Goal: Task Accomplishment & Management: Complete application form

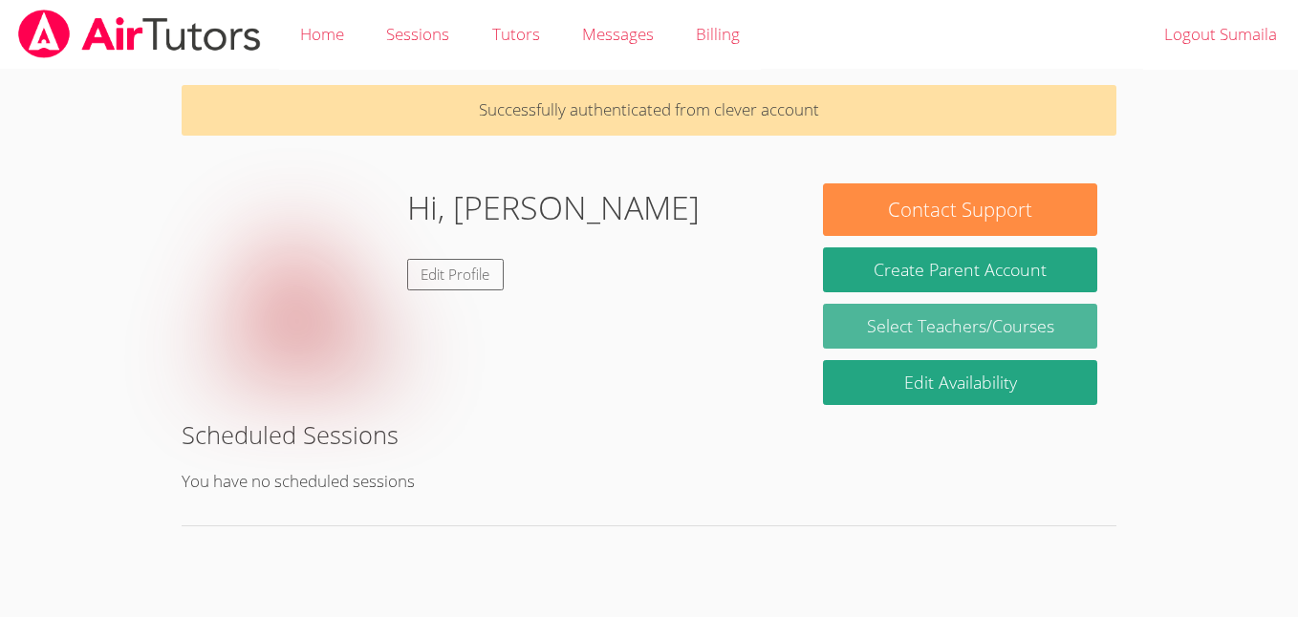
click at [861, 344] on link "Select Teachers/Courses" at bounding box center [960, 326] width 274 height 45
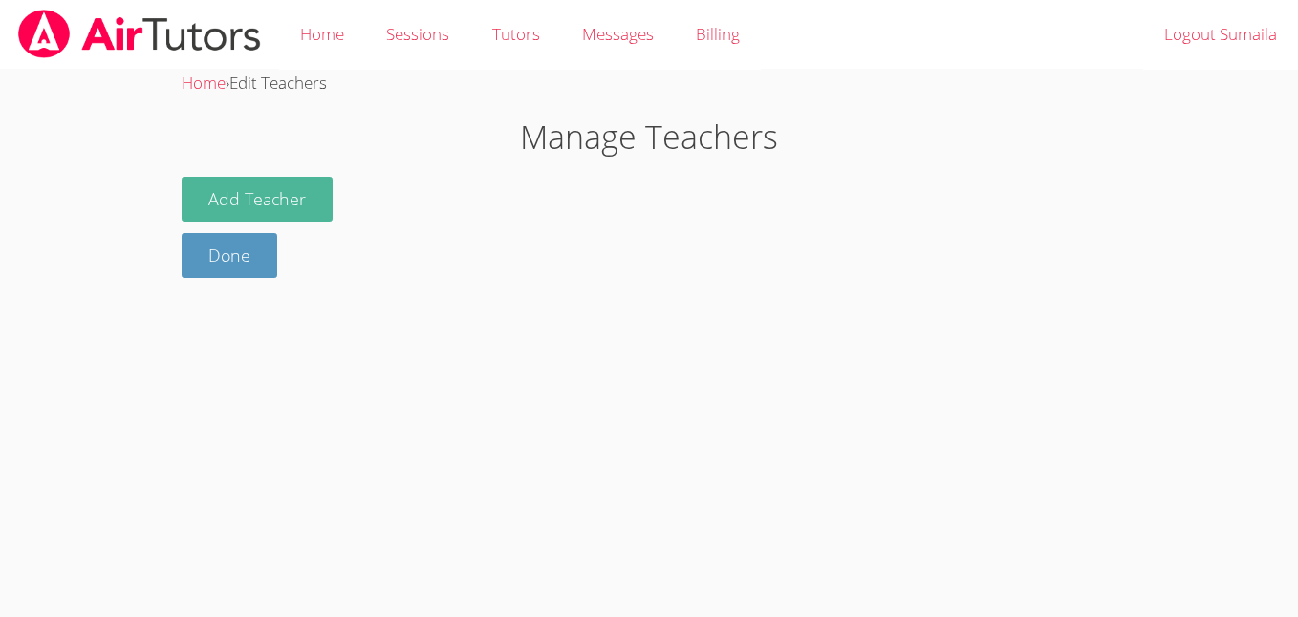
click at [218, 207] on button "Add Teacher" at bounding box center [257, 199] width 151 height 45
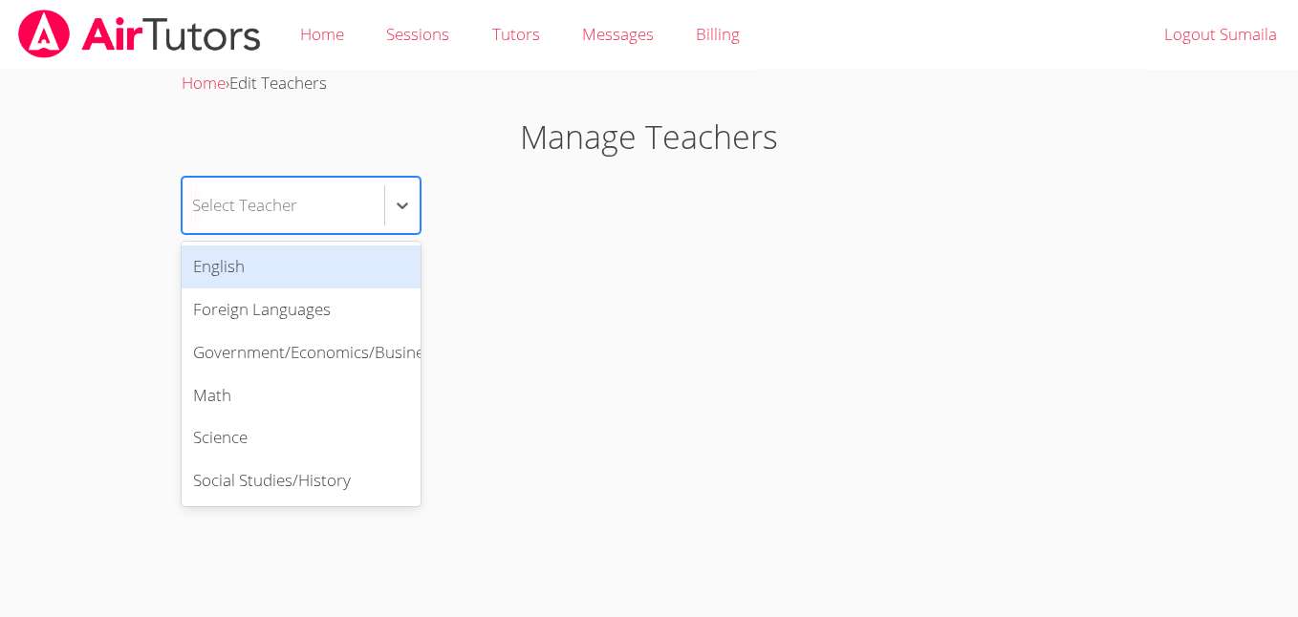
click at [216, 402] on div "Math" at bounding box center [301, 396] width 239 height 43
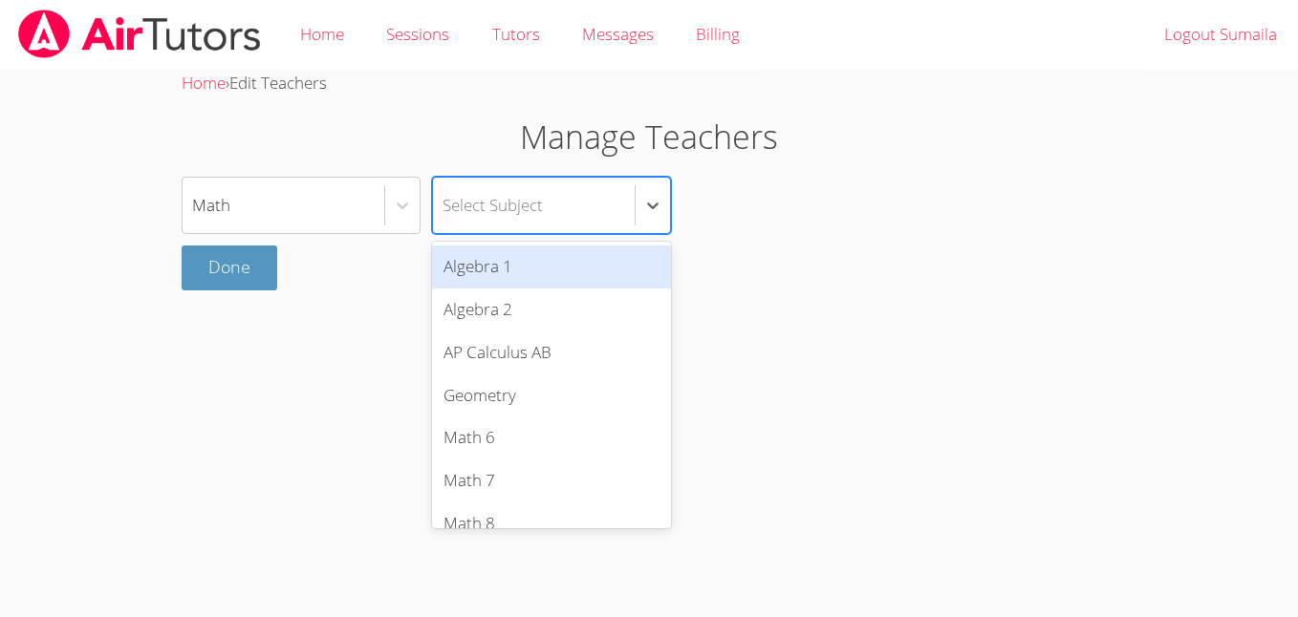
click at [487, 270] on div "Algebra 1" at bounding box center [551, 267] width 239 height 43
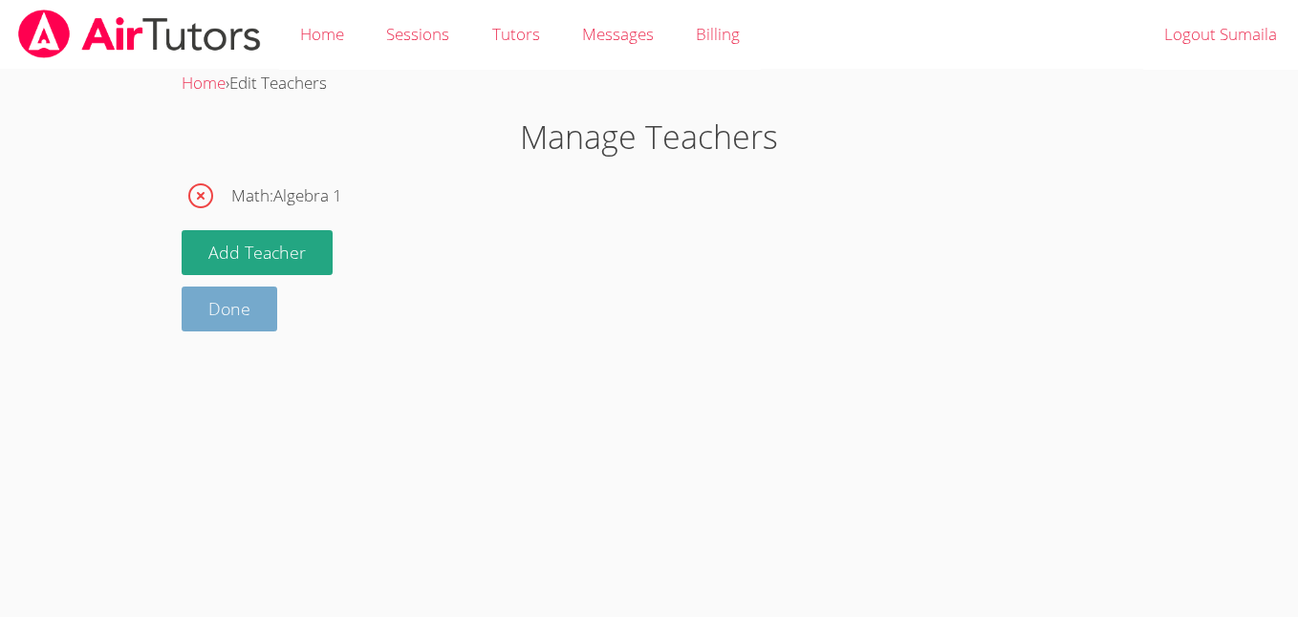
click at [243, 289] on link "Done" at bounding box center [230, 309] width 96 height 45
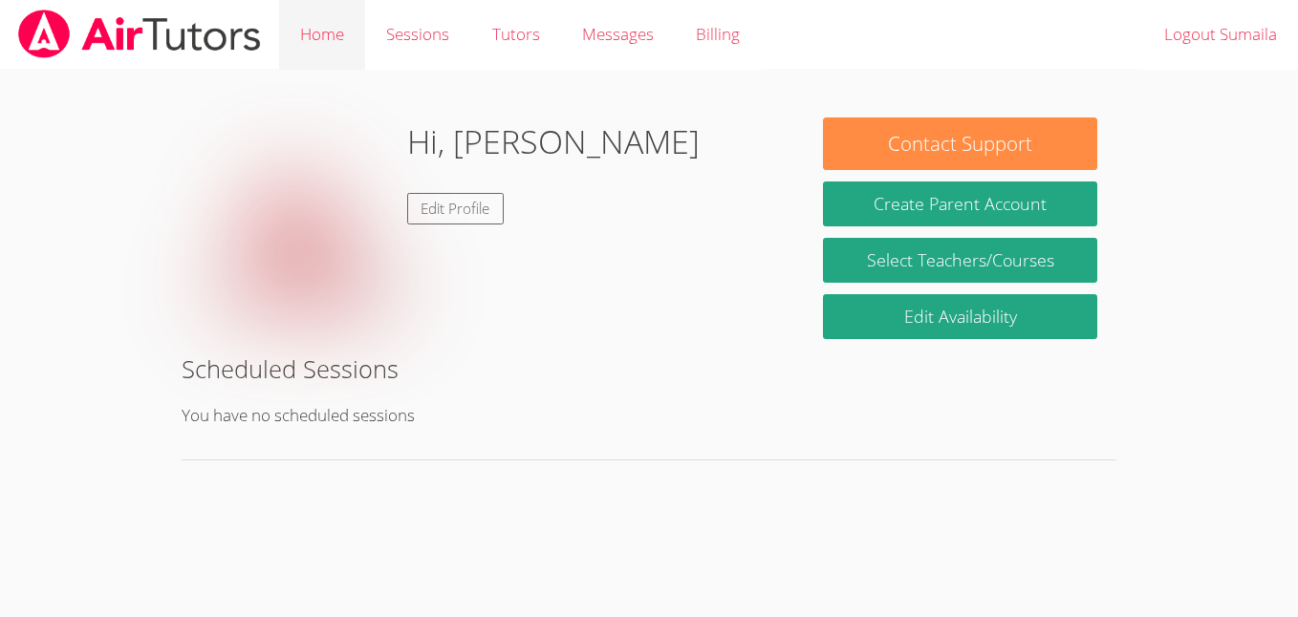
click at [308, 42] on link "Home" at bounding box center [322, 35] width 86 height 70
click at [401, 42] on link "Sessions" at bounding box center [417, 35] width 105 height 70
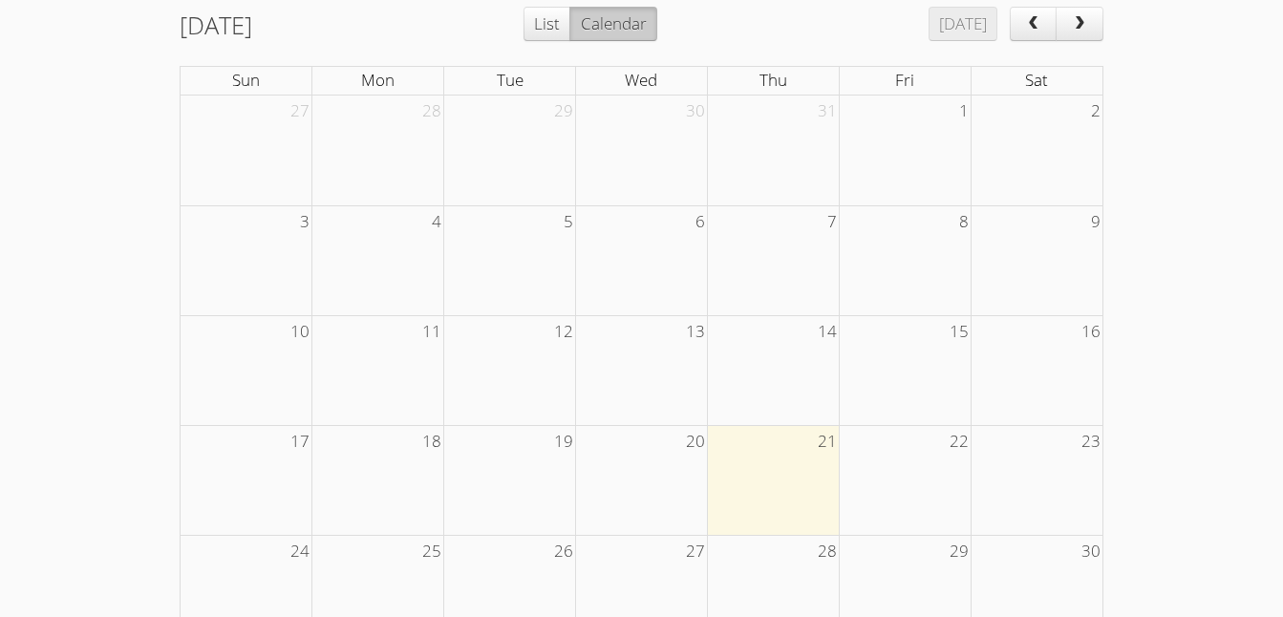
click at [111, 299] on body "Home Sessions Tutors Messages Billing Logout Sumaila Home › All Sessions All Se…" at bounding box center [641, 20] width 1283 height 617
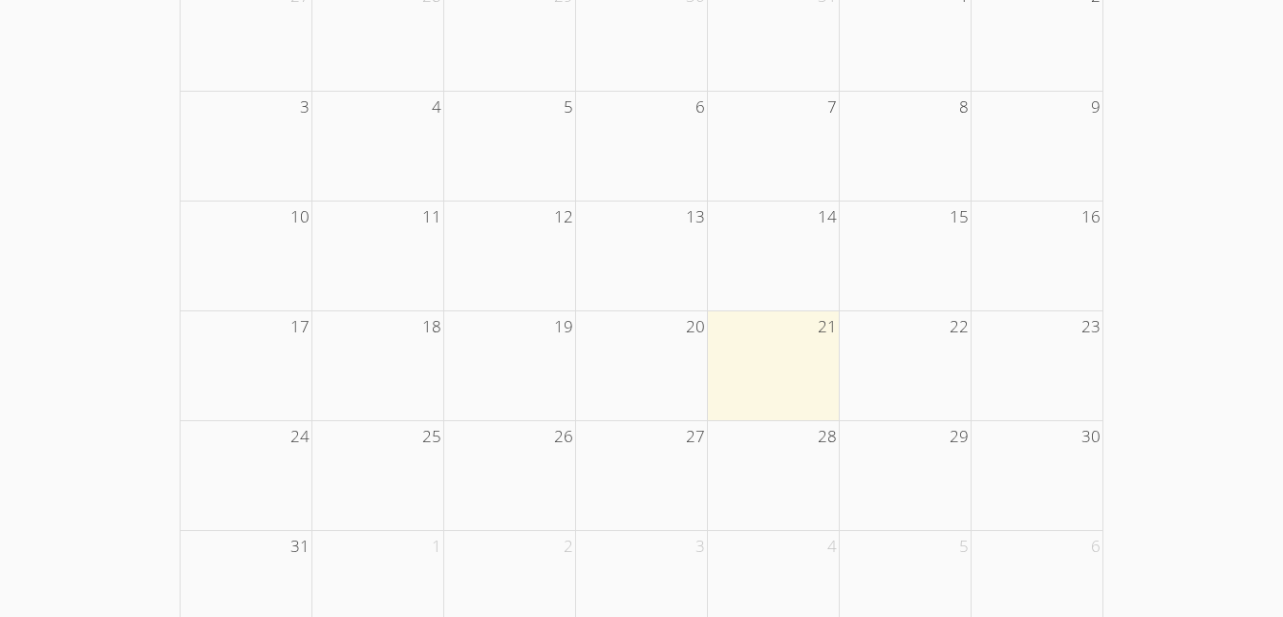
scroll to position [457, 0]
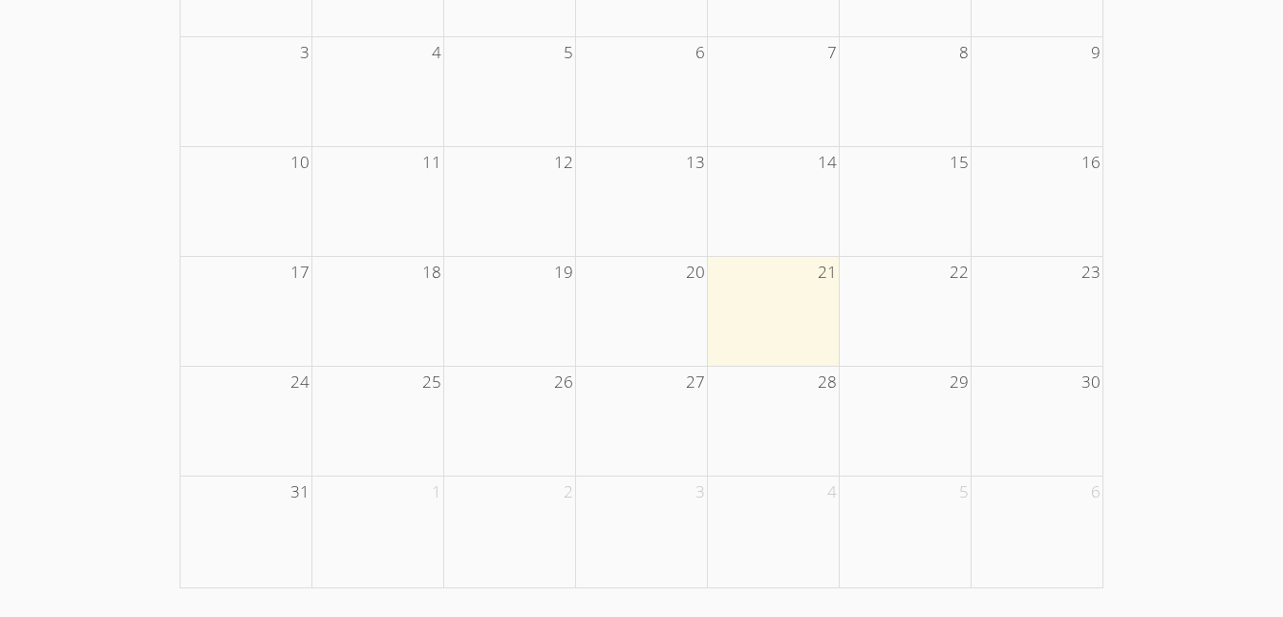
click at [797, 358] on td at bounding box center [773, 311] width 132 height 110
click at [757, 336] on td at bounding box center [773, 311] width 132 height 110
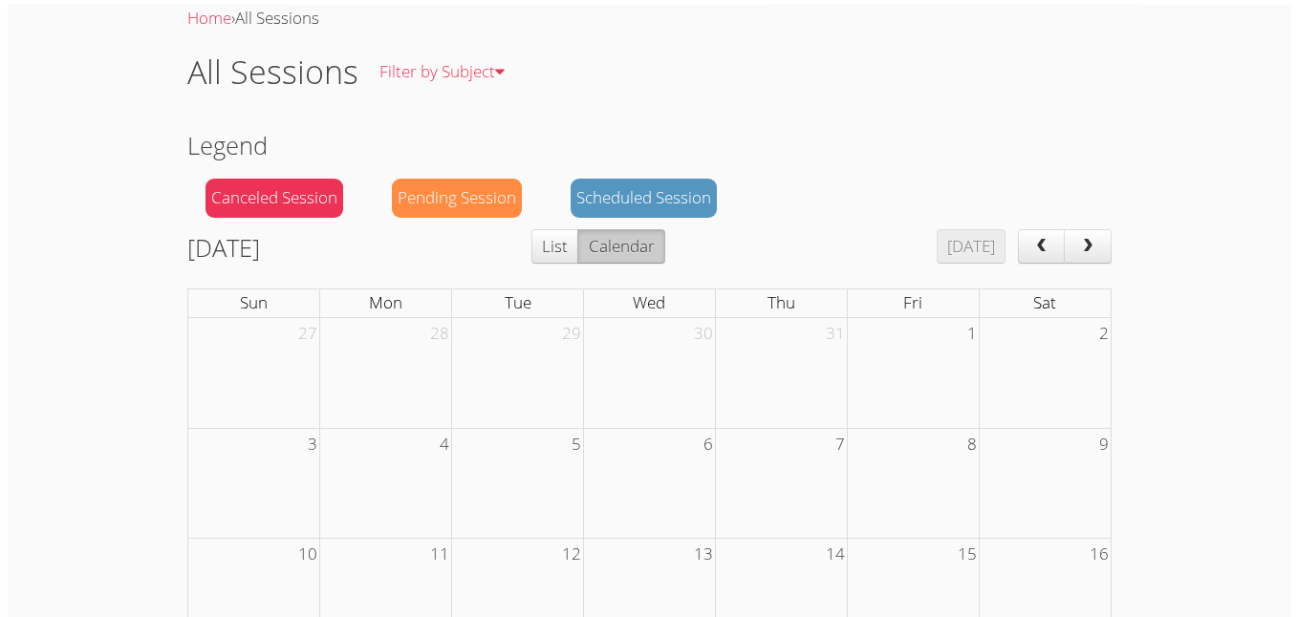
scroll to position [0, 0]
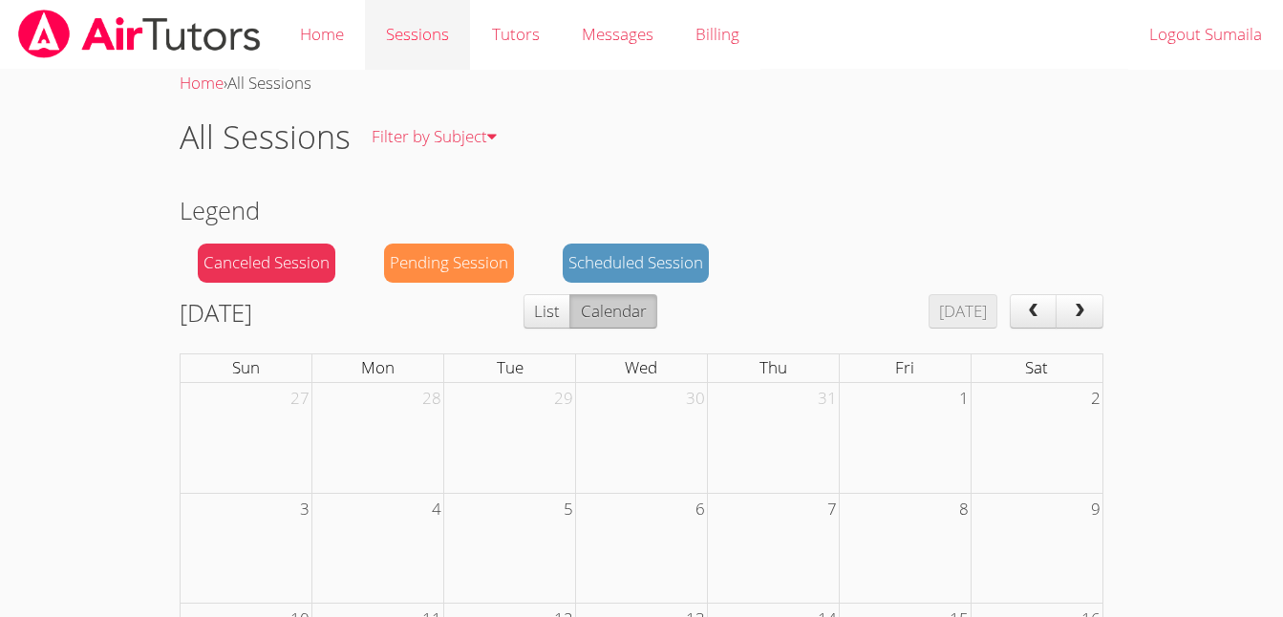
click at [411, 41] on link "Sessions" at bounding box center [417, 35] width 105 height 70
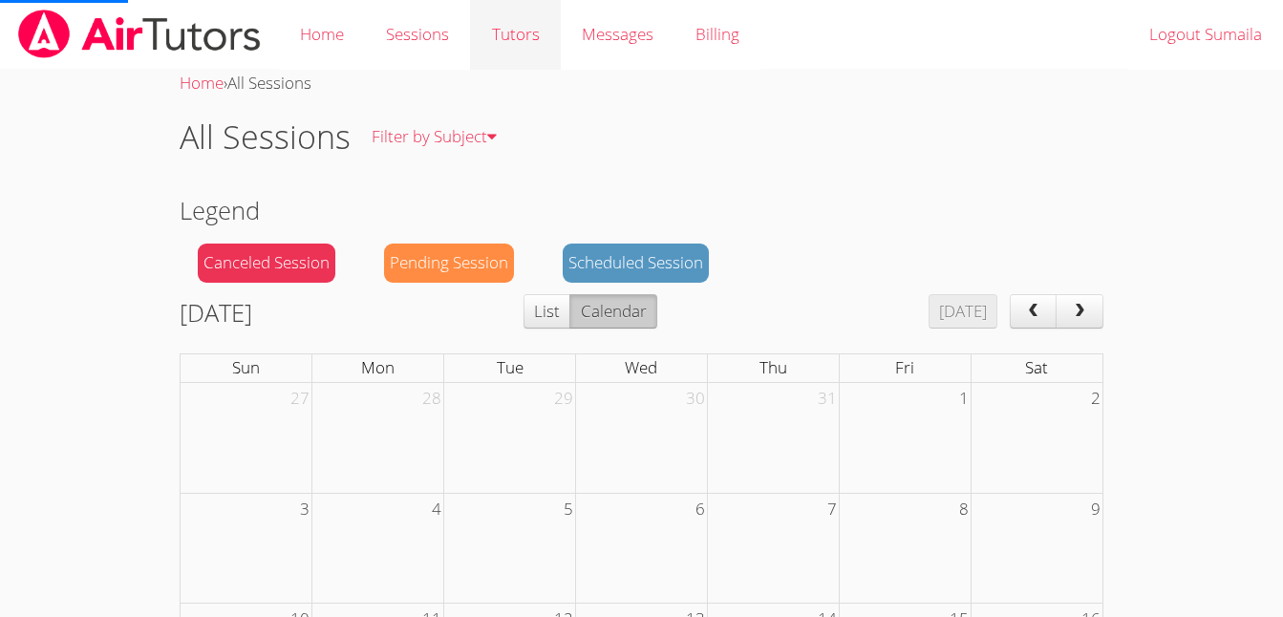
click at [518, 37] on link "Tutors" at bounding box center [515, 35] width 90 height 70
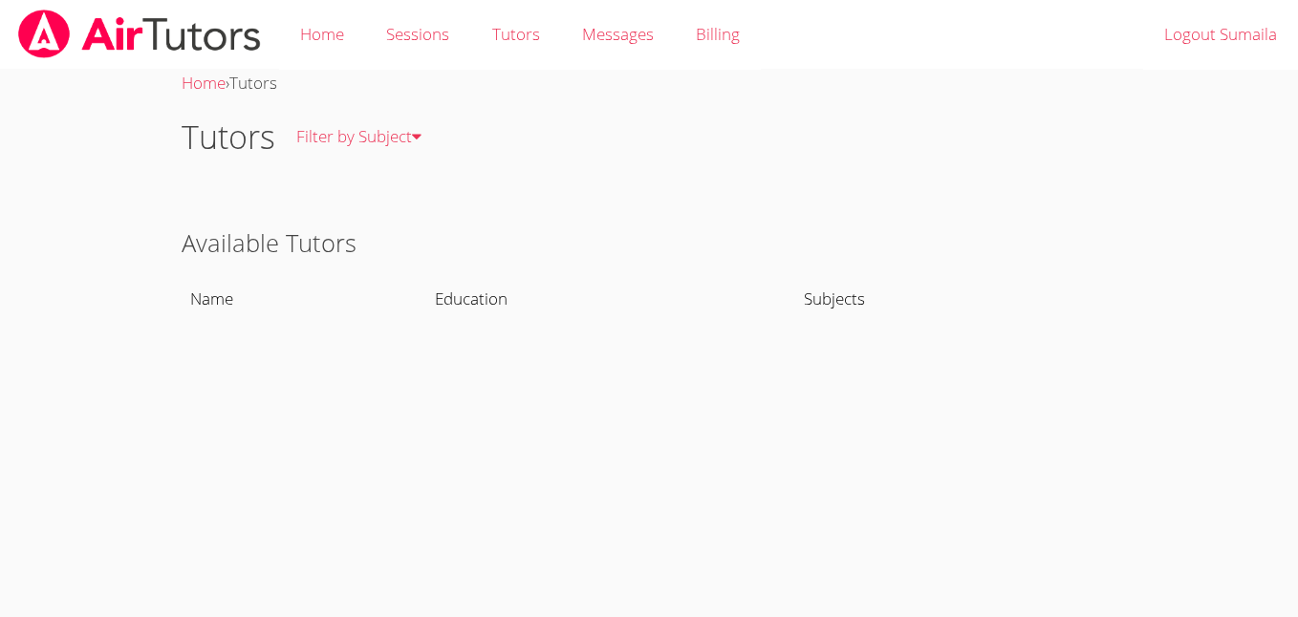
click at [211, 331] on div "Home › Tutors Tutors Filter by Subject All Subjects Available Tutors Name Educa…" at bounding box center [649, 219] width 974 height 299
click at [382, 134] on link "Filter by Subject" at bounding box center [358, 137] width 167 height 70
click at [353, 190] on div "Home › Tutors Tutors Filter by Subject All Subjects Available Tutors Name Educa…" at bounding box center [649, 219] width 974 height 299
click at [616, 38] on span "Messages" at bounding box center [618, 34] width 72 height 22
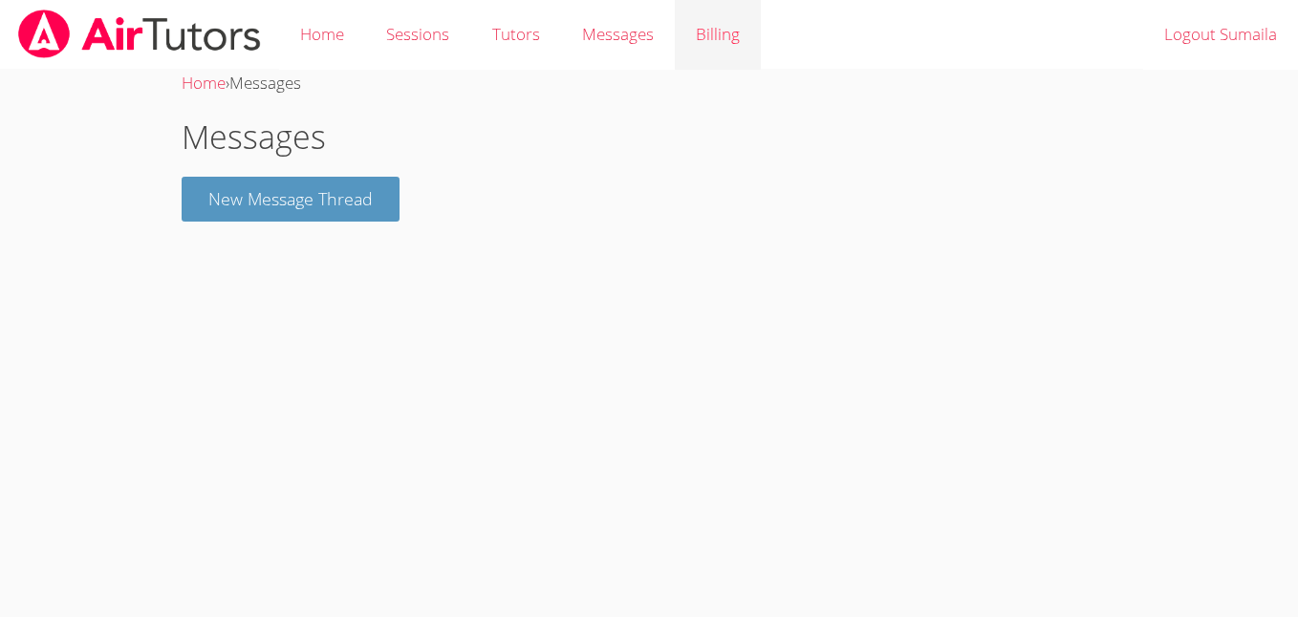
click at [697, 35] on link "Billing" at bounding box center [718, 35] width 86 height 70
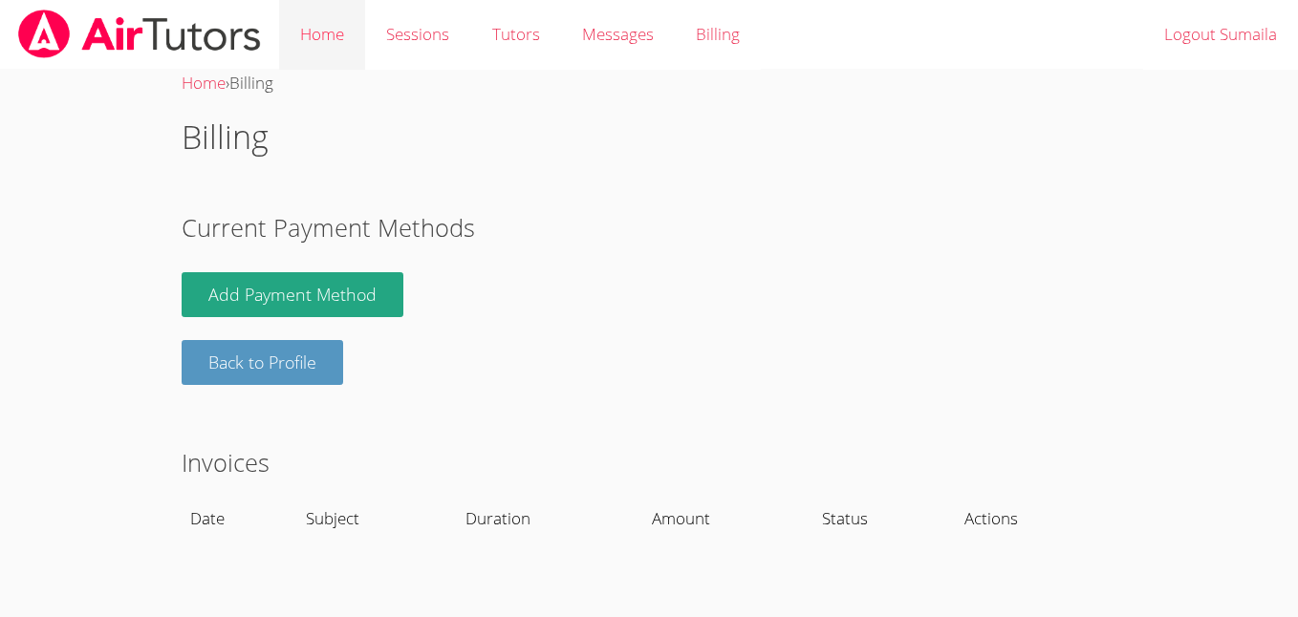
click at [322, 38] on link "Home" at bounding box center [322, 35] width 86 height 70
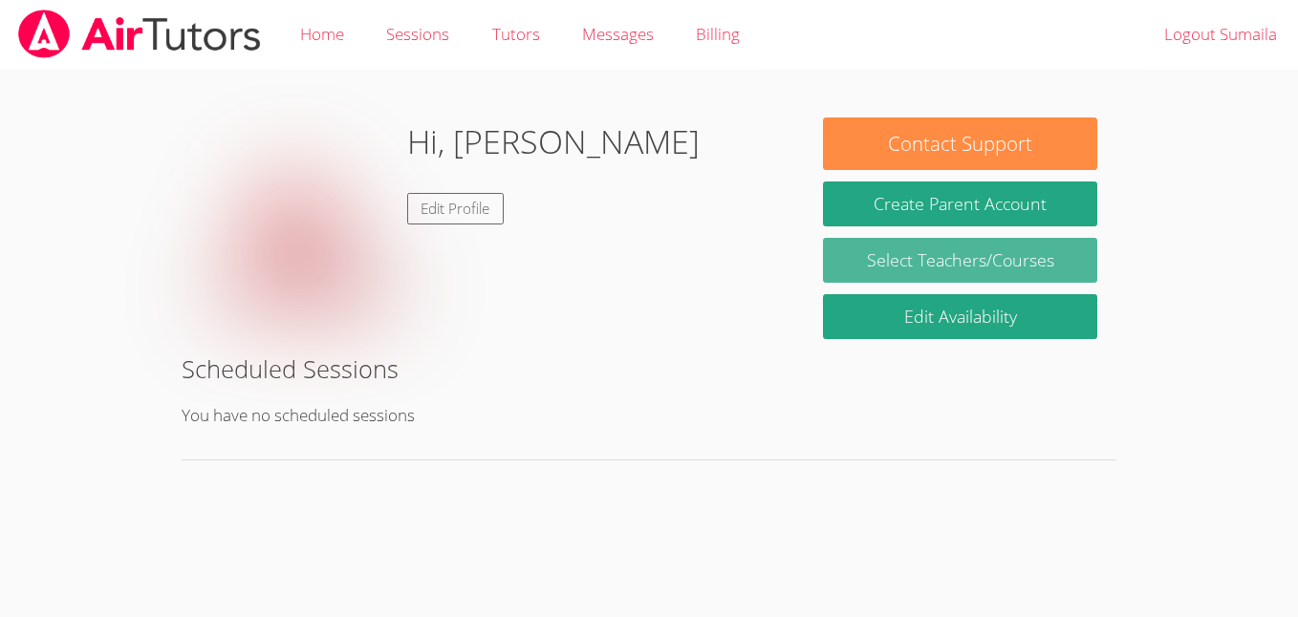
click at [873, 268] on link "Select Teachers/Courses" at bounding box center [960, 260] width 274 height 45
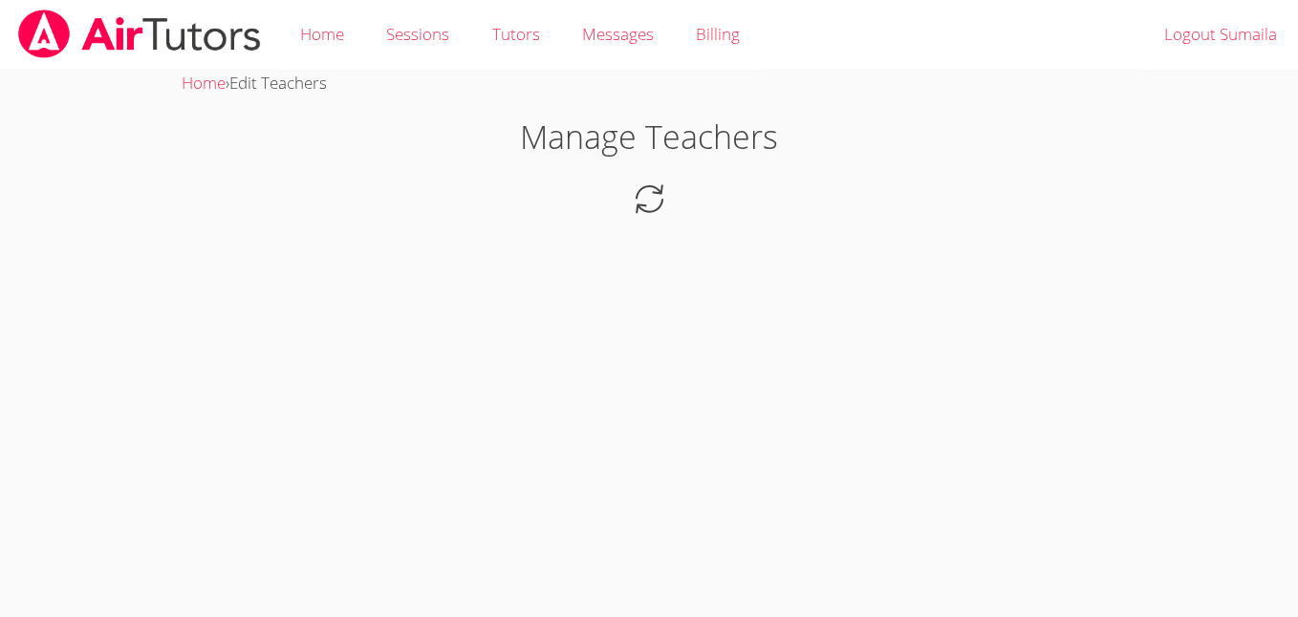
click at [804, 263] on body "Home Sessions Tutors Messages Billing Logout Sumaila Home › Edit Teachers Manag…" at bounding box center [649, 308] width 1298 height 617
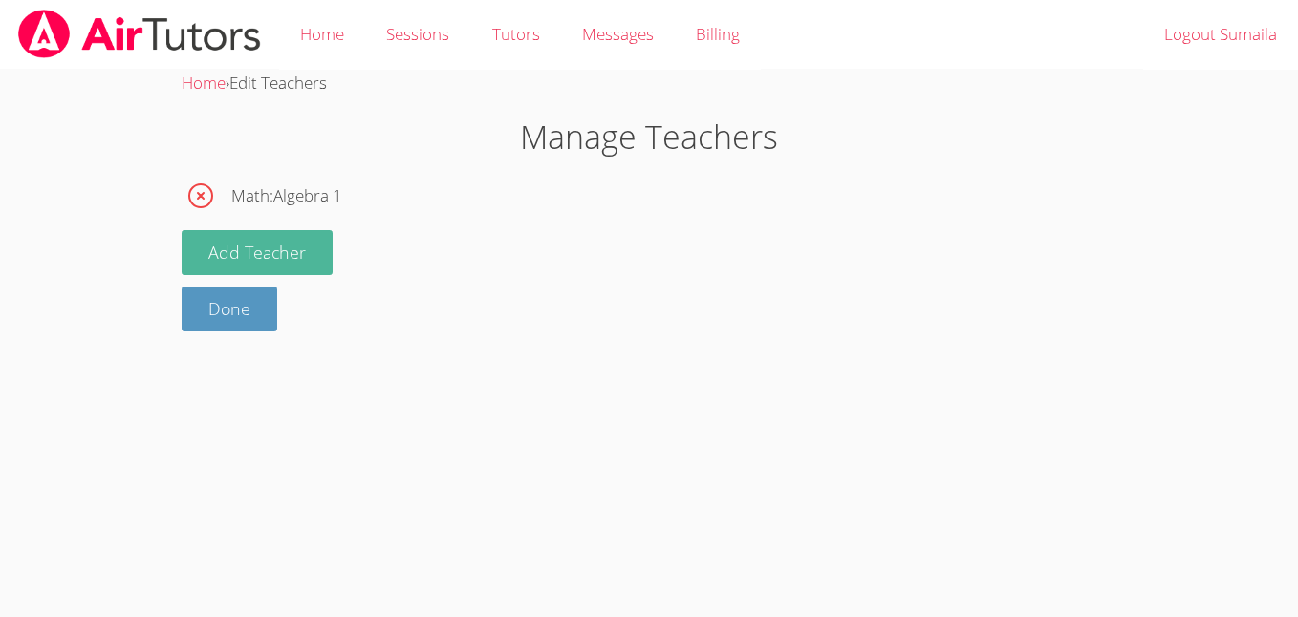
click at [227, 248] on button "Add Teacher" at bounding box center [257, 252] width 151 height 45
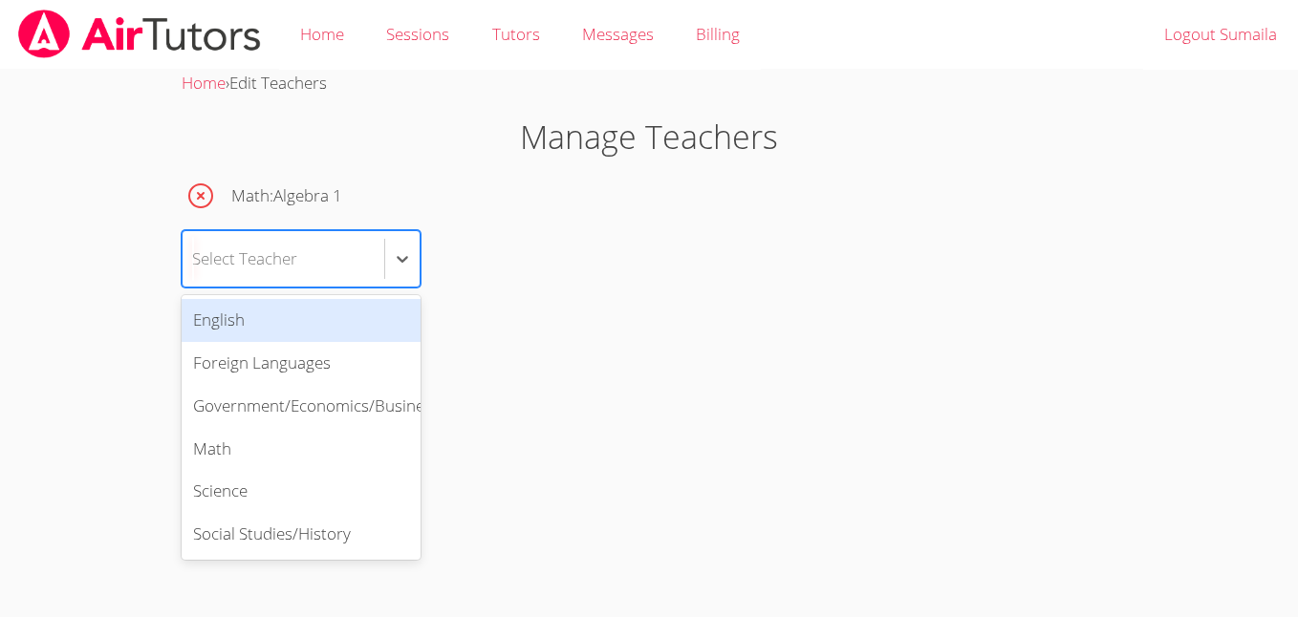
click at [345, 265] on div "Select Teacher" at bounding box center [284, 258] width 202 height 55
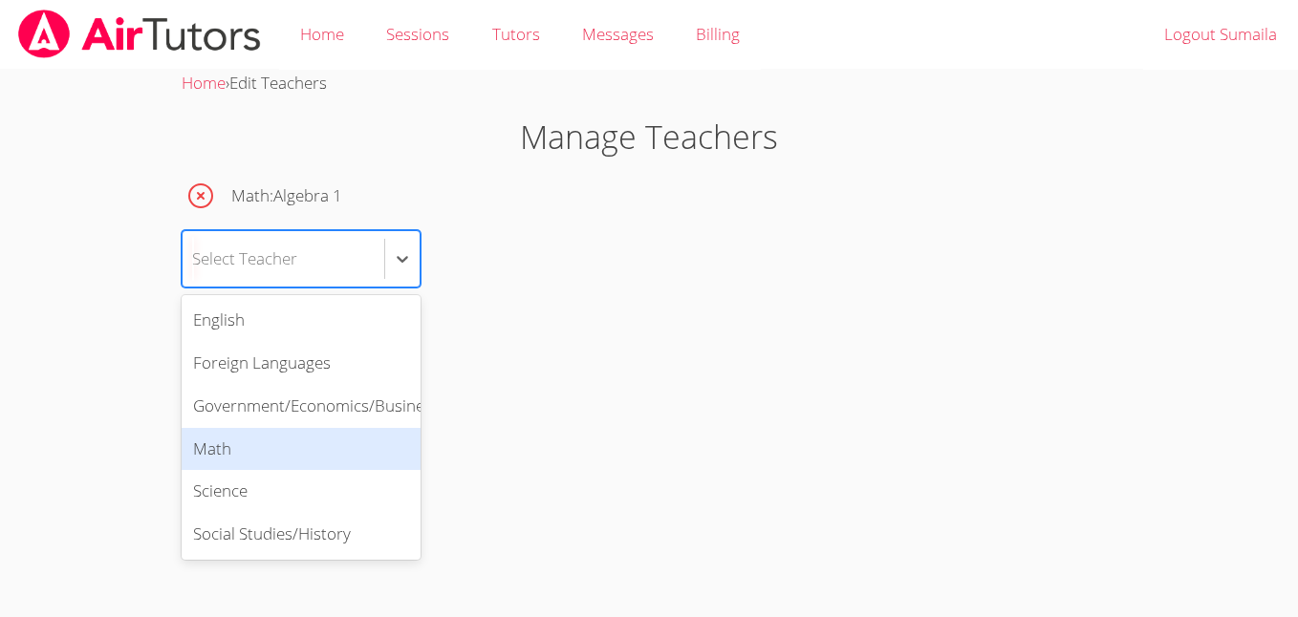
click at [258, 457] on div "Math" at bounding box center [301, 449] width 239 height 43
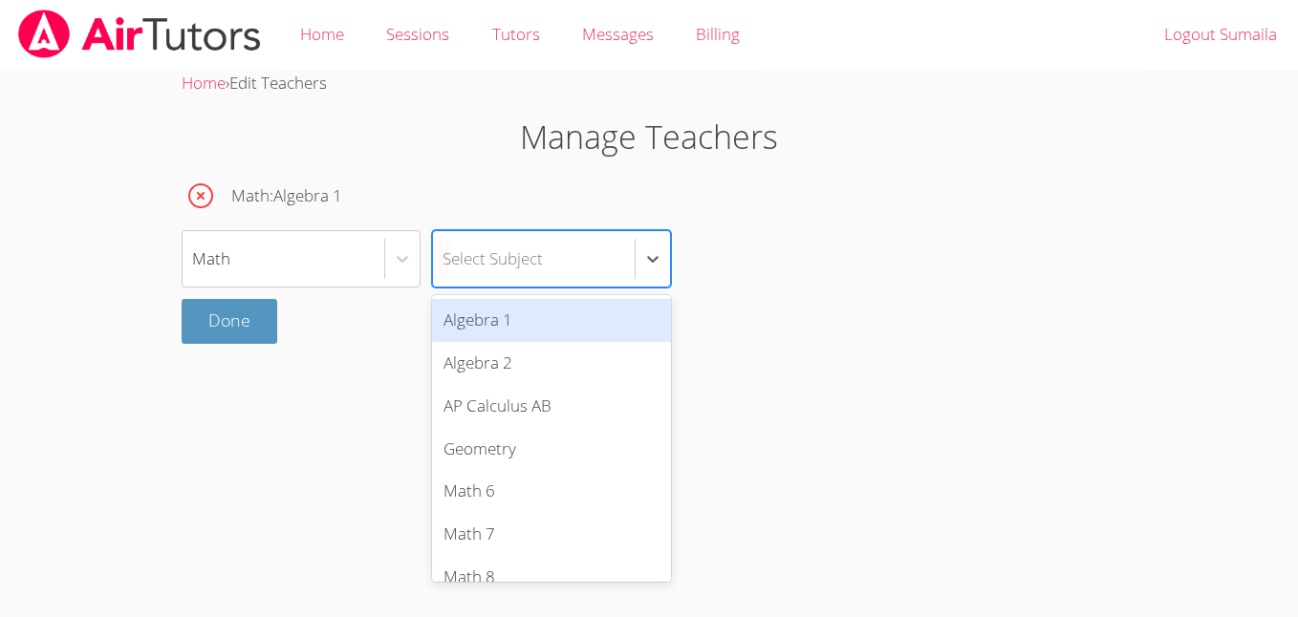
click at [466, 256] on div "Select Subject" at bounding box center [492, 259] width 100 height 28
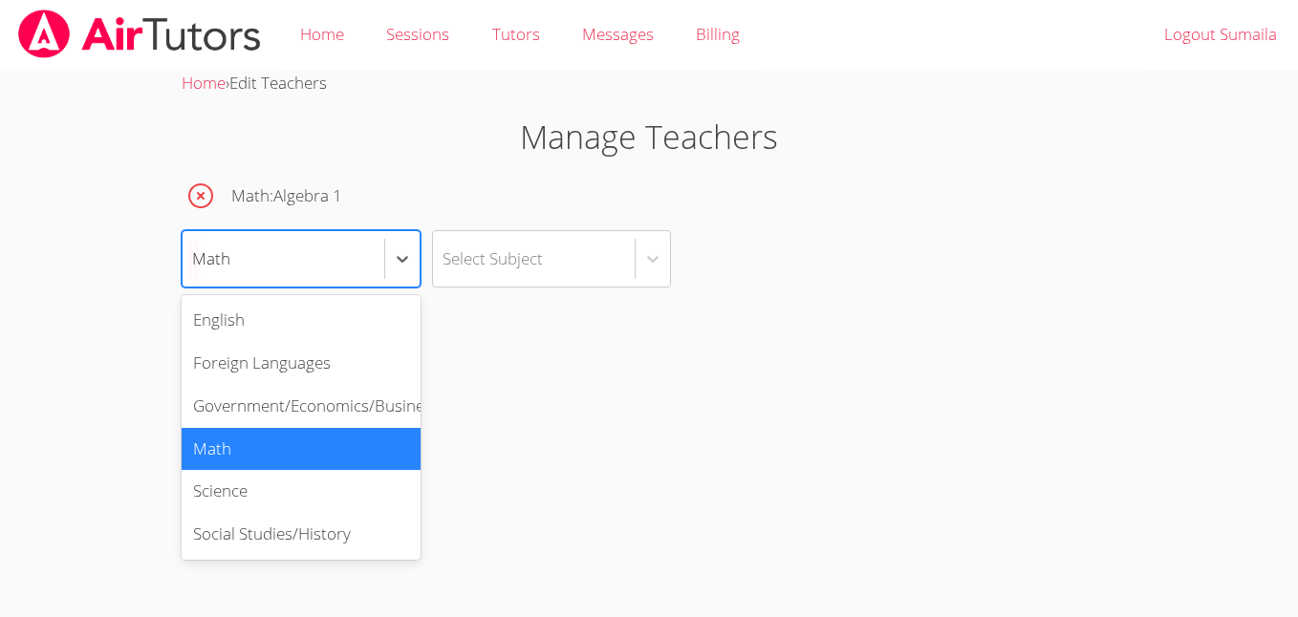
click at [298, 243] on div "Math" at bounding box center [284, 258] width 202 height 55
click at [249, 447] on div "Math" at bounding box center [301, 449] width 239 height 43
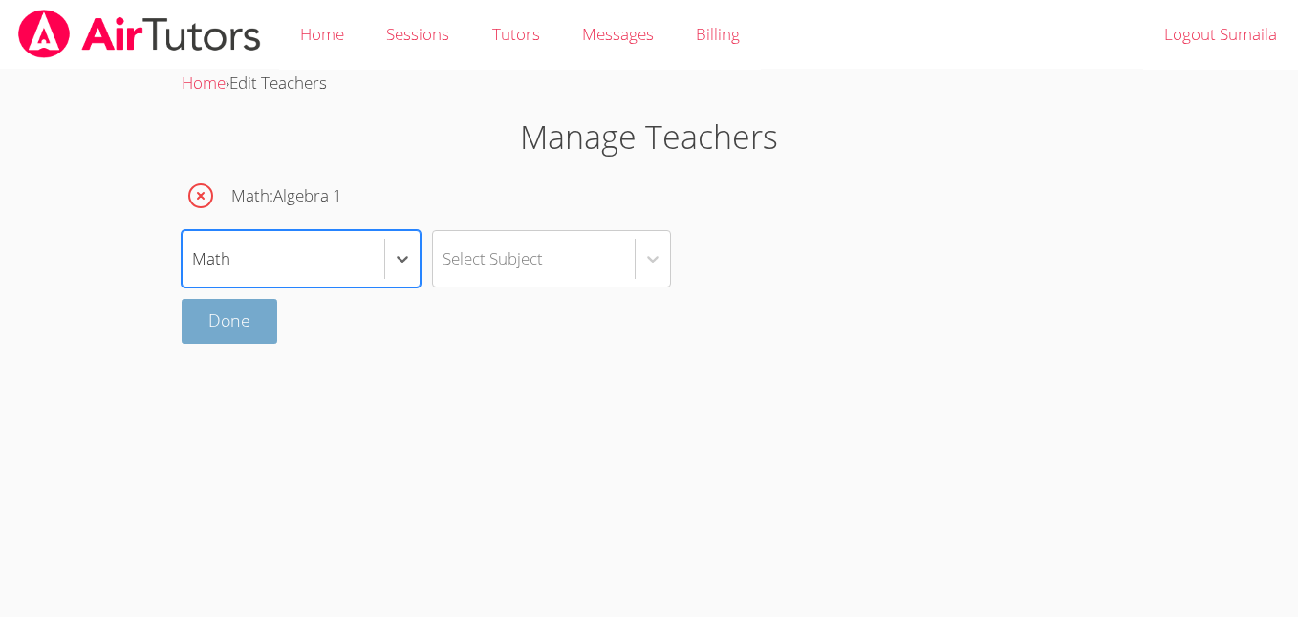
click at [213, 312] on link "Done" at bounding box center [230, 321] width 96 height 45
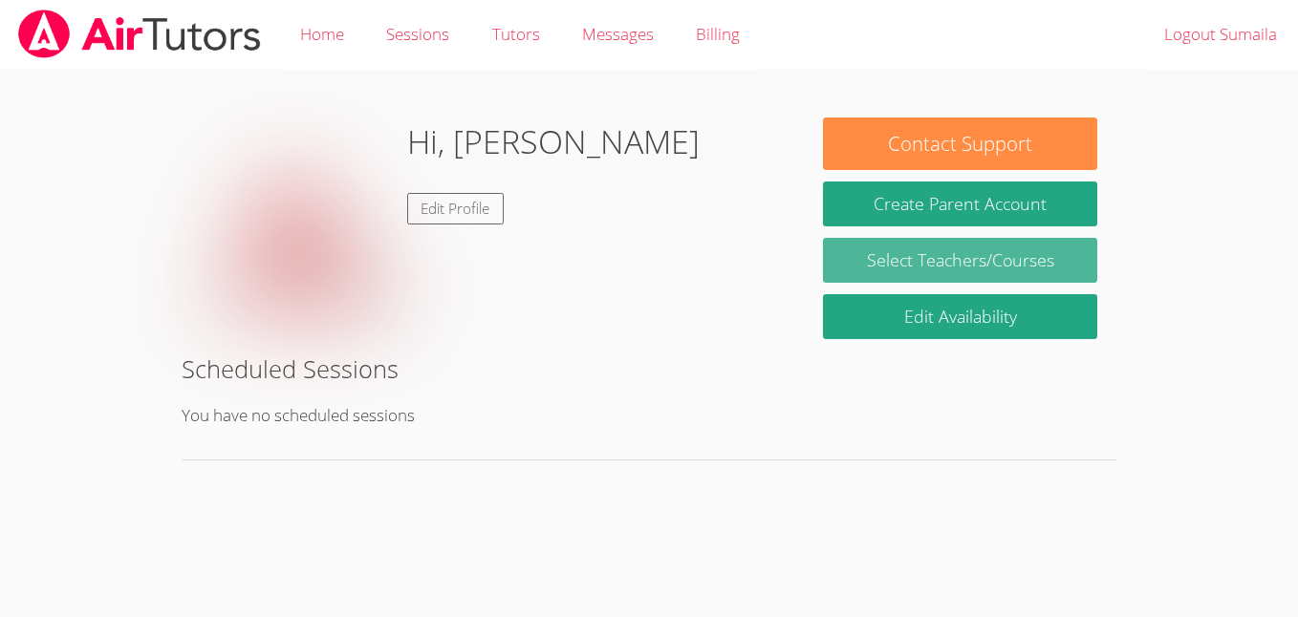
click at [944, 247] on link "Select Teachers/Courses" at bounding box center [960, 260] width 274 height 45
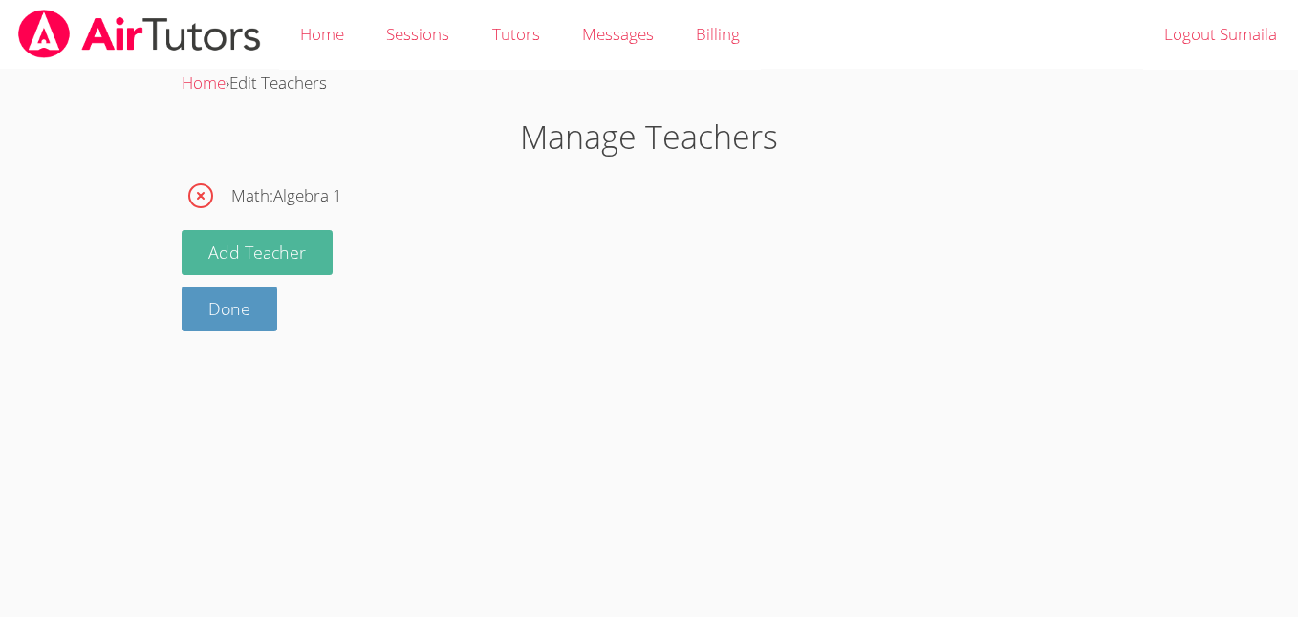
click at [281, 274] on button "Add Teacher" at bounding box center [257, 252] width 151 height 45
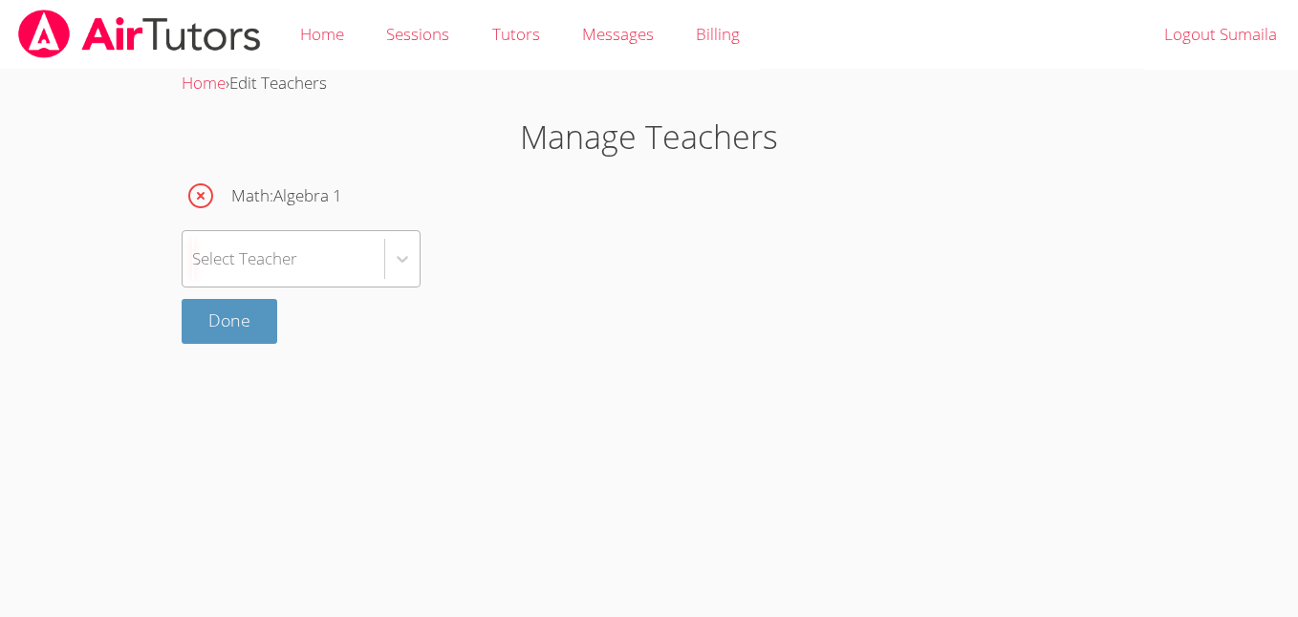
click at [284, 267] on div "Select Teacher" at bounding box center [244, 259] width 105 height 28
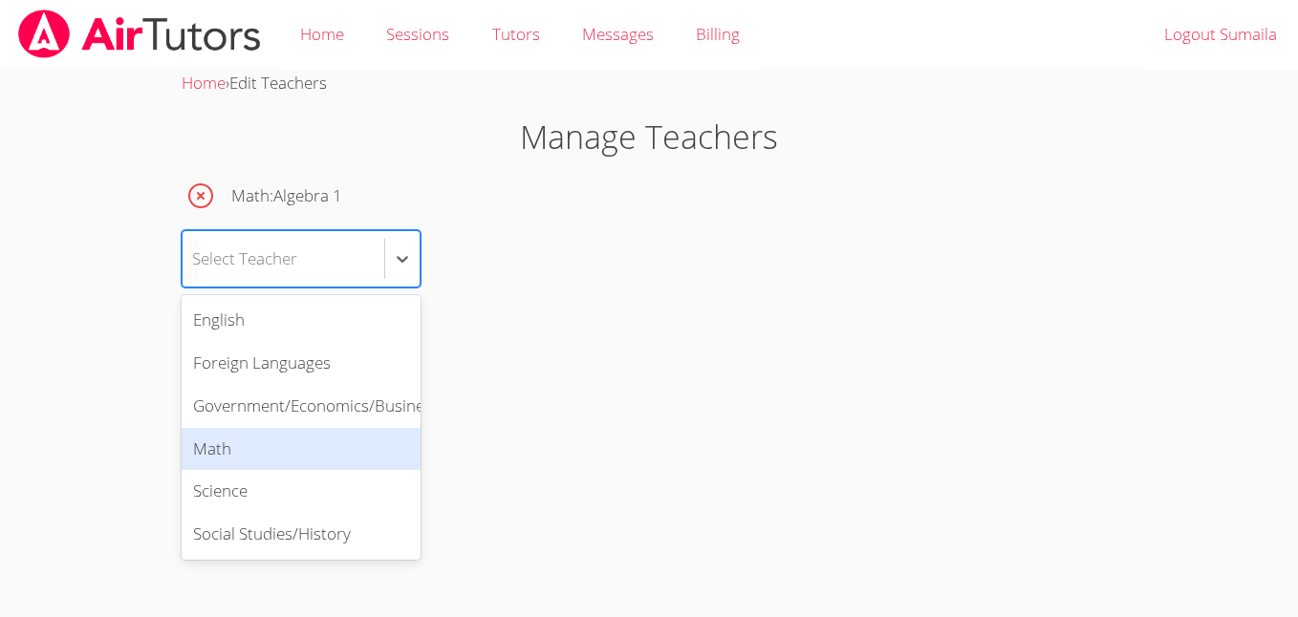
click at [357, 464] on div "Math" at bounding box center [301, 449] width 239 height 43
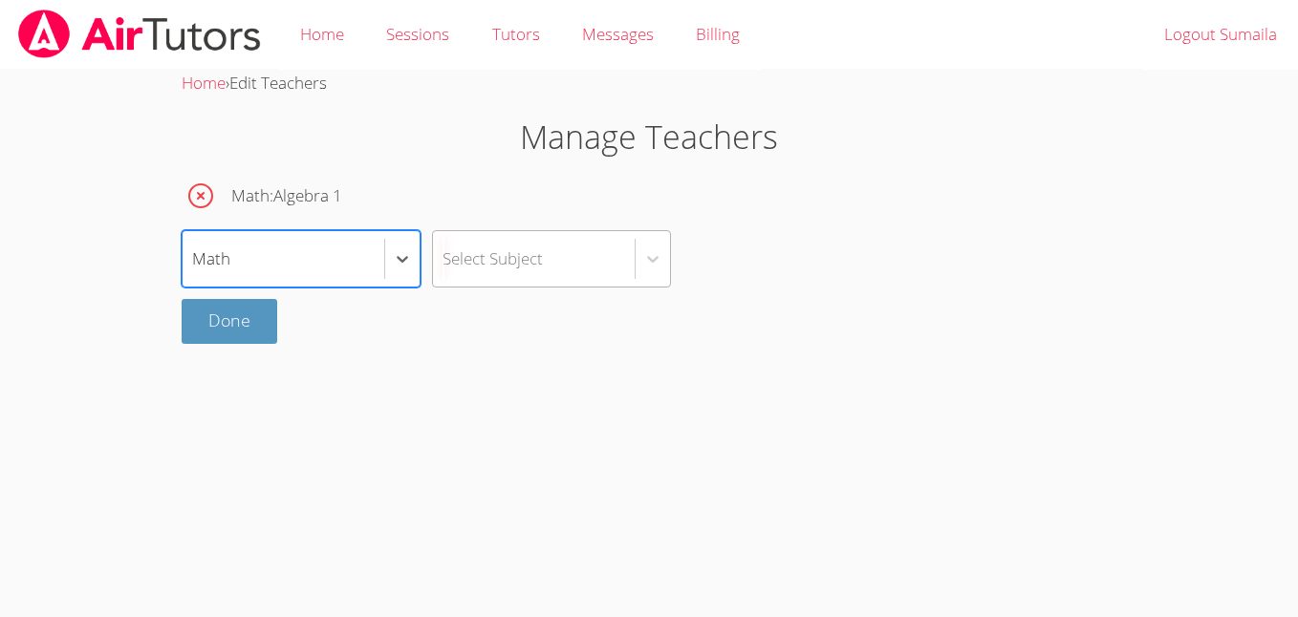
click at [504, 262] on div "Select Subject" at bounding box center [492, 259] width 100 height 28
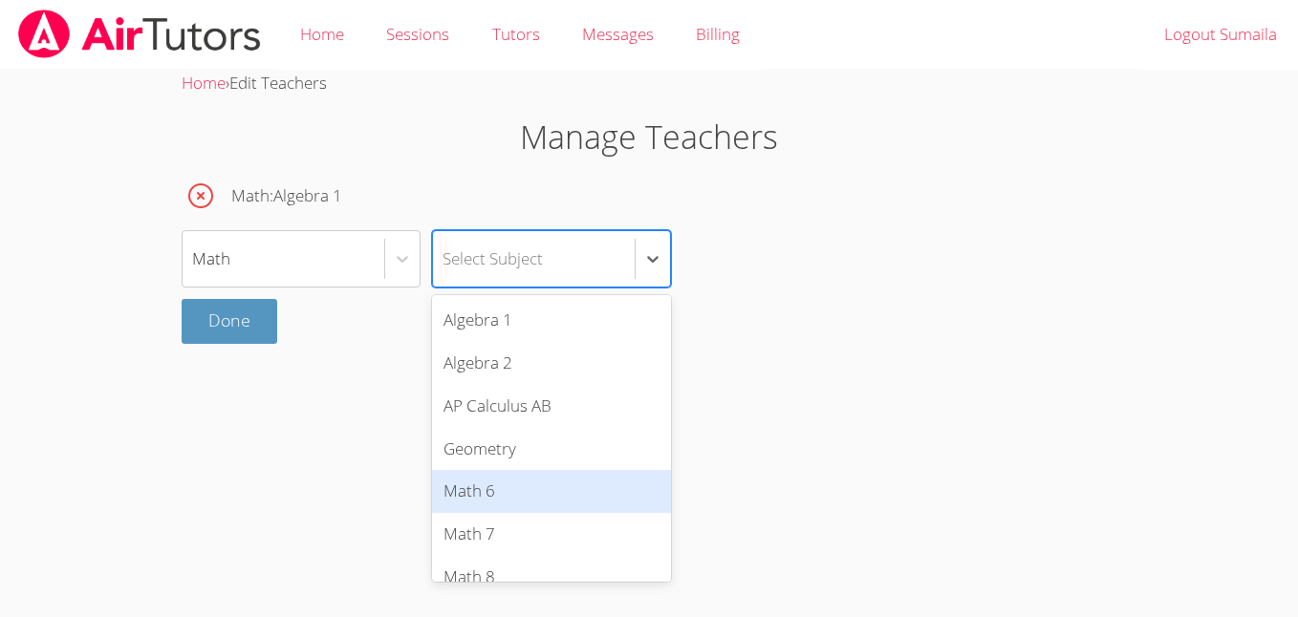
click at [606, 333] on div "Algebra 1" at bounding box center [551, 320] width 239 height 43
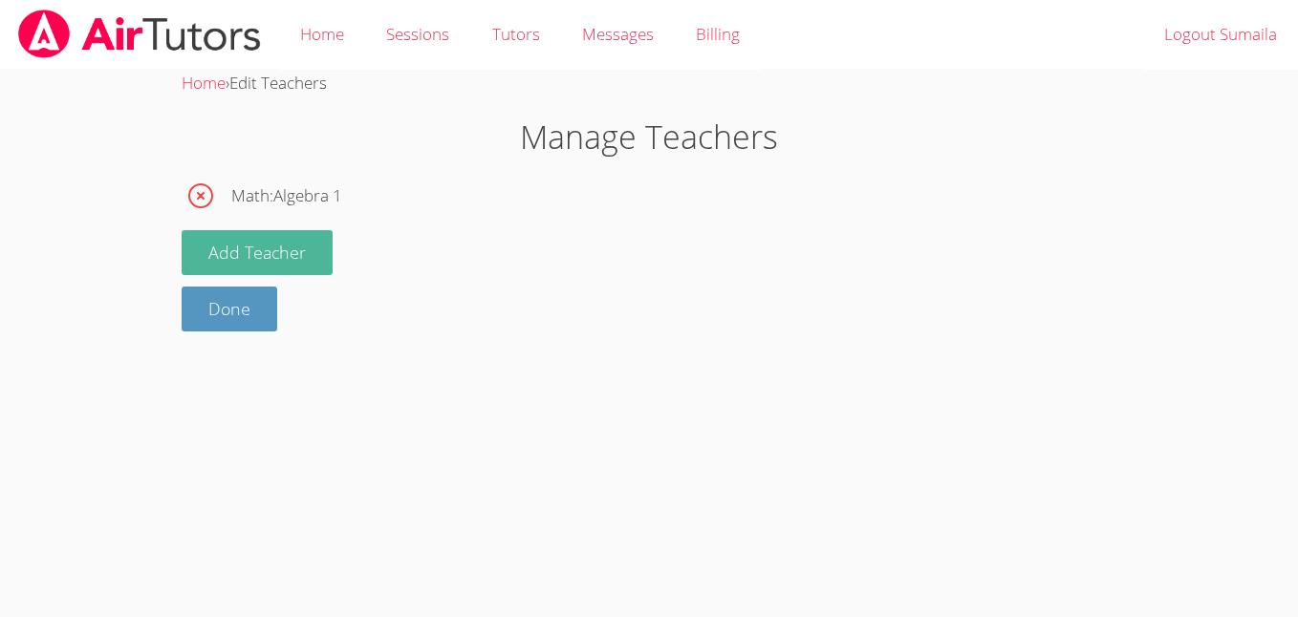
click at [301, 245] on button "Add Teacher" at bounding box center [257, 252] width 151 height 45
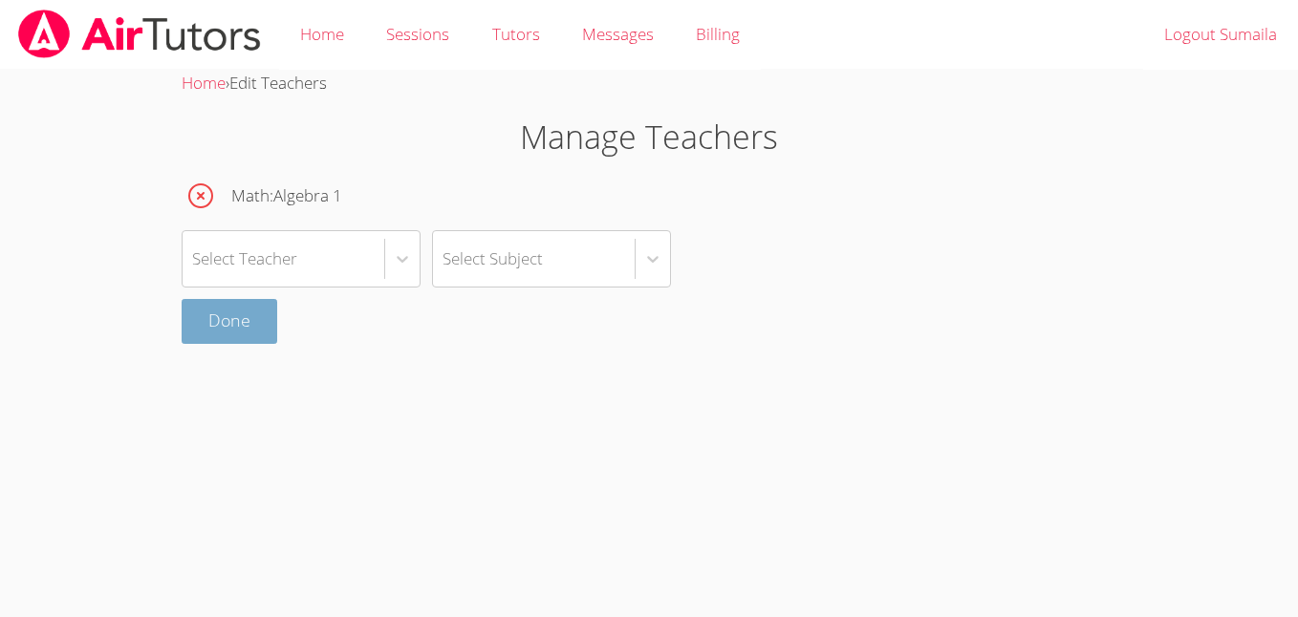
click at [246, 328] on link "Done" at bounding box center [230, 321] width 96 height 45
